Goal: Information Seeking & Learning: Learn about a topic

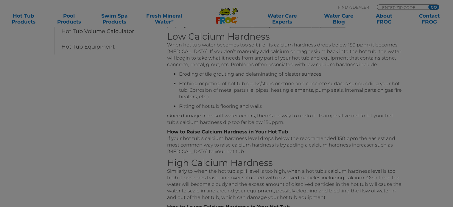
scroll to position [189, 0]
click at [25, 104] on div "Total Hardness Table of Contents Understanding Hot Tub Water Balance Hot Tub pH…" at bounding box center [226, 79] width 453 height 537
click at [0, 0] on link "Accept All" at bounding box center [0, 0] width 0 height 0
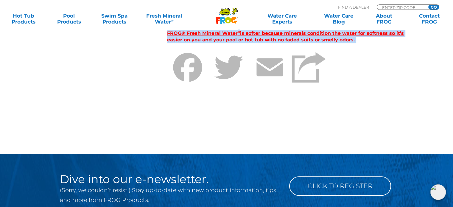
scroll to position [387, 0]
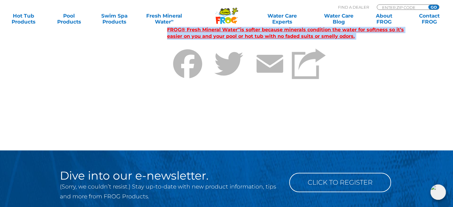
drag, startPoint x: 45, startPoint y: 43, endPoint x: 93, endPoint y: 109, distance: 81.9
copy div "Lo ipsumdolo sitame c adipis el sedd eiu tem incid ut l etdolo magn aliquae ad …"
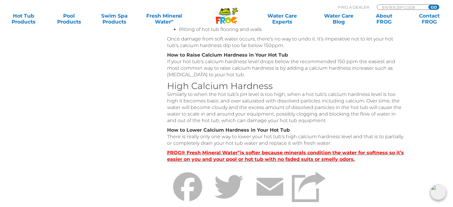
scroll to position [268, 0]
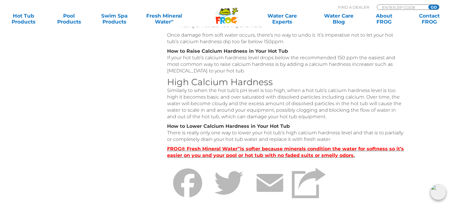
click at [36, 77] on div "Total Hardness Table of Contents Understanding Hot Tub Water Balance Hot Tub pH…" at bounding box center [226, 0] width 453 height 537
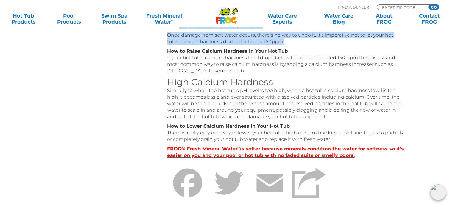
drag, startPoint x: 47, startPoint y: 84, endPoint x: 396, endPoint y: 140, distance: 353.7
click at [396, 140] on div "Total Hardness Table of Contents Understanding Hot Tub Water Balance Hot Tub pH…" at bounding box center [226, 0] width 453 height 537
copy div "When hot tub water becomes too soft (i.e. its calcium hardness drops below 150 …"
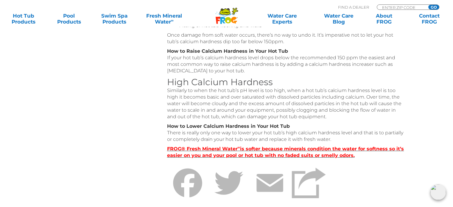
click at [36, 148] on div "Total Hardness Table of Contents Understanding Hot Tub Water Balance Hot Tub pH…" at bounding box center [226, 0] width 453 height 537
drag, startPoint x: 46, startPoint y: 151, endPoint x: 240, endPoint y: 163, distance: 195.2
click at [240, 163] on div "Total Hardness Table of Contents Understanding Hot Tub Water Balance Hot Tub pH…" at bounding box center [226, 0] width 453 height 537
copy p "How to Raise Calcium Hardness in Your Hot Tub If your hot tub’s calcium hardnes…"
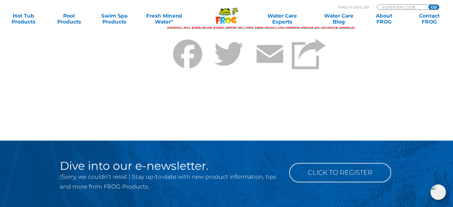
scroll to position [387, 0]
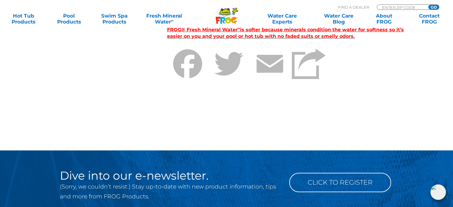
drag, startPoint x: 46, startPoint y: 65, endPoint x: 130, endPoint y: 106, distance: 92.9
copy div "Similarly to when the hot tub’s pH level is too high, when a hot tub’s calcium …"
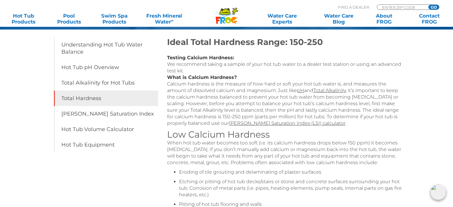
scroll to position [0, 0]
